Goal: Navigation & Orientation: Find specific page/section

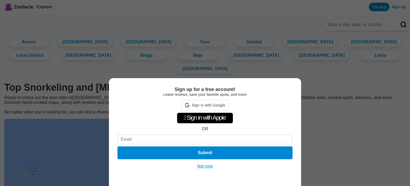
click at [206, 165] on button "Not now" at bounding box center [205, 165] width 19 height 5
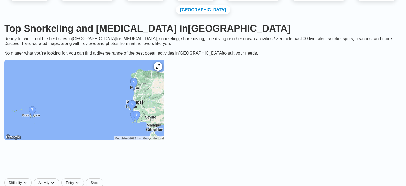
scroll to position [65, 0]
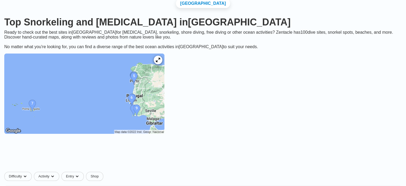
click at [148, 102] on img at bounding box center [84, 93] width 160 height 80
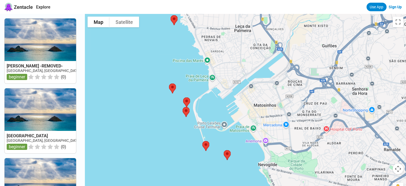
click at [175, 85] on img at bounding box center [172, 88] width 11 height 14
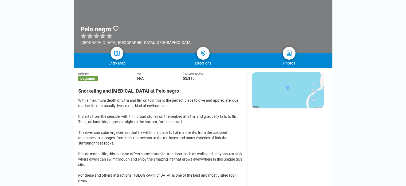
scroll to position [73, 0]
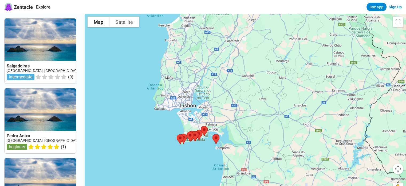
drag, startPoint x: 152, startPoint y: 65, endPoint x: 156, endPoint y: 89, distance: 24.4
click at [156, 89] on div at bounding box center [245, 107] width 321 height 186
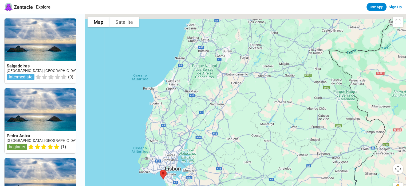
drag, startPoint x: 173, startPoint y: 50, endPoint x: 155, endPoint y: 111, distance: 63.9
click at [155, 111] on div at bounding box center [245, 107] width 321 height 186
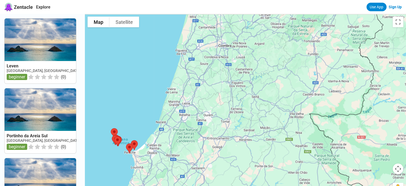
drag, startPoint x: 197, startPoint y: 50, endPoint x: 179, endPoint y: 110, distance: 61.8
click at [179, 110] on div at bounding box center [245, 107] width 321 height 186
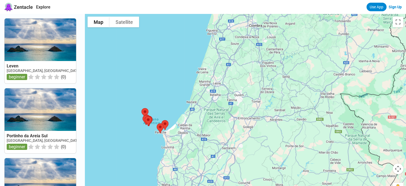
drag, startPoint x: 195, startPoint y: 67, endPoint x: 225, endPoint y: 44, distance: 38.6
click at [225, 44] on div at bounding box center [245, 107] width 321 height 186
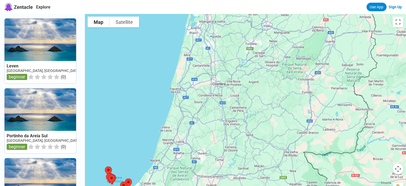
drag, startPoint x: 225, startPoint y: 44, endPoint x: 186, endPoint y: 105, distance: 73.3
click at [186, 105] on div at bounding box center [245, 107] width 321 height 186
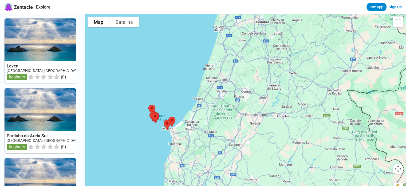
drag, startPoint x: 186, startPoint y: 104, endPoint x: 233, endPoint y: 38, distance: 81.5
click at [233, 38] on div at bounding box center [245, 107] width 321 height 186
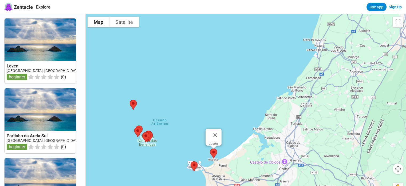
click at [215, 152] on img at bounding box center [213, 153] width 11 height 14
